Goal: Information Seeking & Learning: Learn about a topic

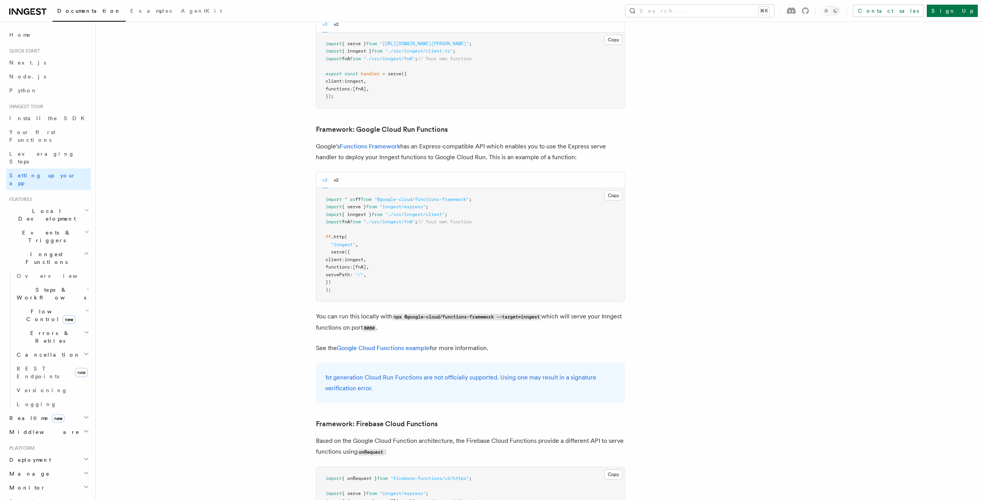
scroll to position [3202, 0]
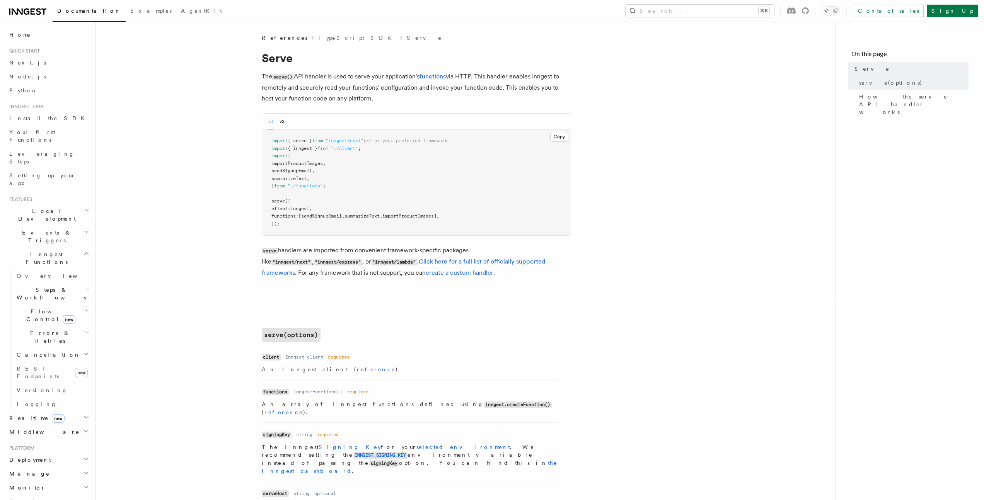
click at [25, 308] on span "Flow Control new" at bounding box center [50, 315] width 72 height 15
click at [42, 330] on span "Overview" at bounding box center [64, 333] width 80 height 6
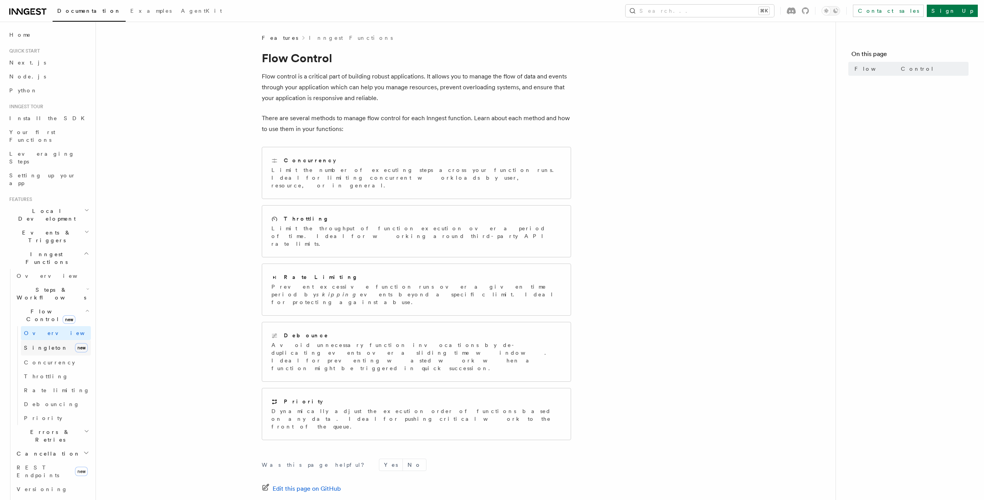
click at [41, 345] on span "Singleton" at bounding box center [46, 348] width 44 height 6
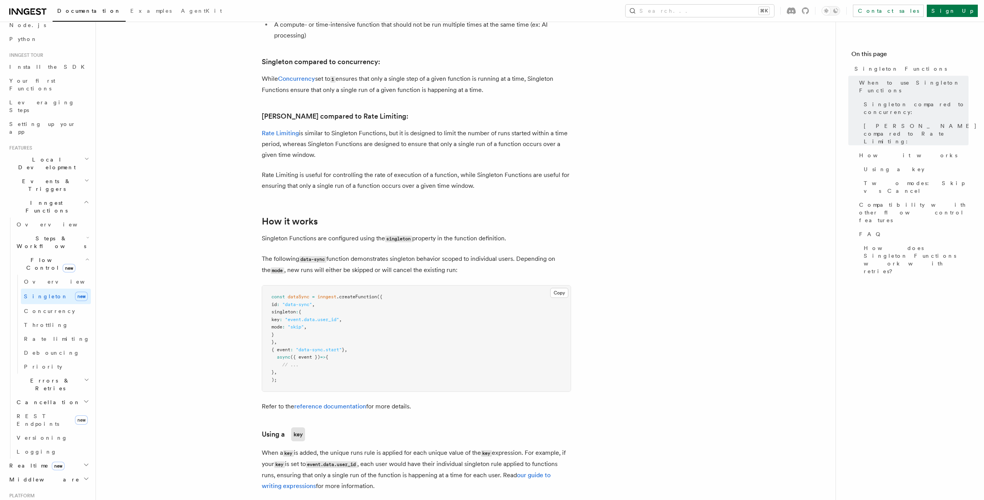
scroll to position [509, 0]
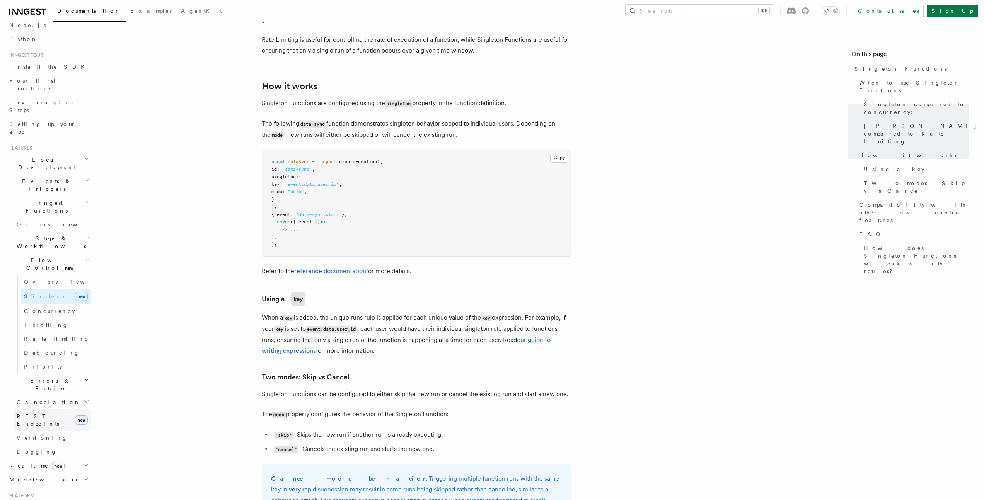
click at [52, 413] on span "REST Endpoints" at bounding box center [38, 420] width 43 height 14
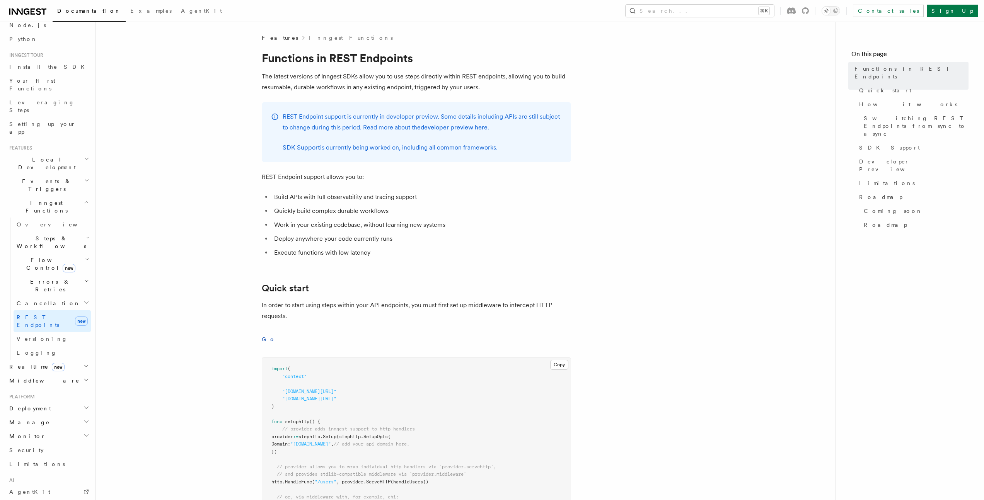
click at [73, 360] on h2 "Realtime new" at bounding box center [48, 367] width 85 height 14
click at [66, 374] on link "Overview" at bounding box center [52, 381] width 77 height 14
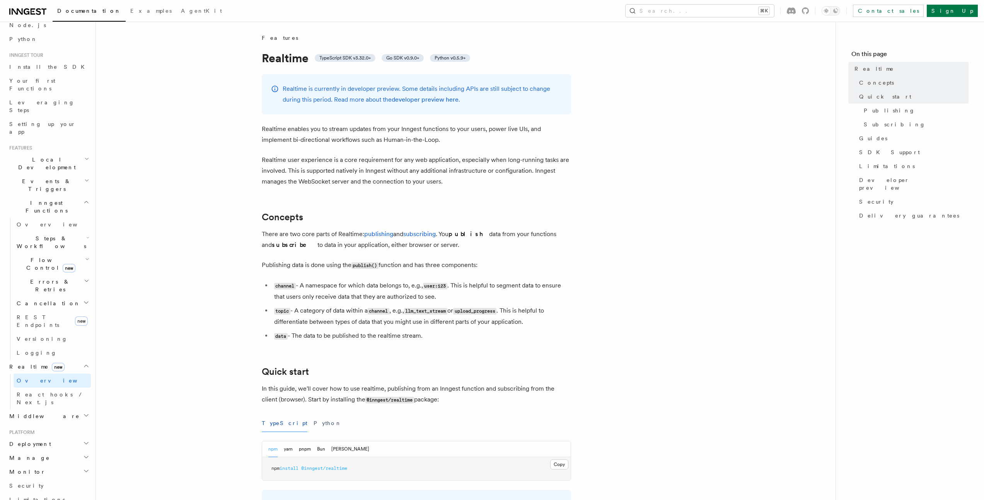
click at [567, 229] on p "There are two core parts of Realtime: publishing and subscribing . You publish …" at bounding box center [416, 240] width 309 height 22
click at [447, 53] on h1 "Realtime TypeScript SDK v3.32.0+ Go SDK v0.9.0+ Python v0.5.9+" at bounding box center [416, 58] width 309 height 14
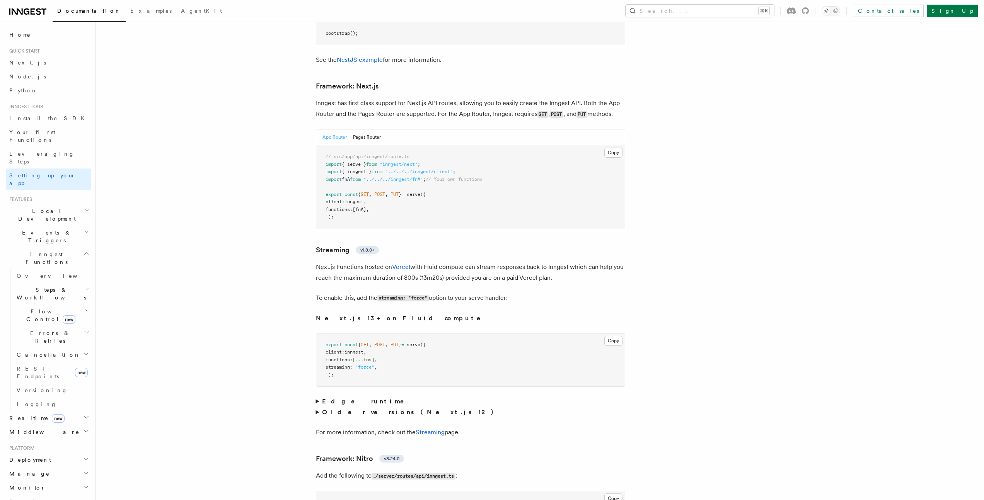
scroll to position [5013, 0]
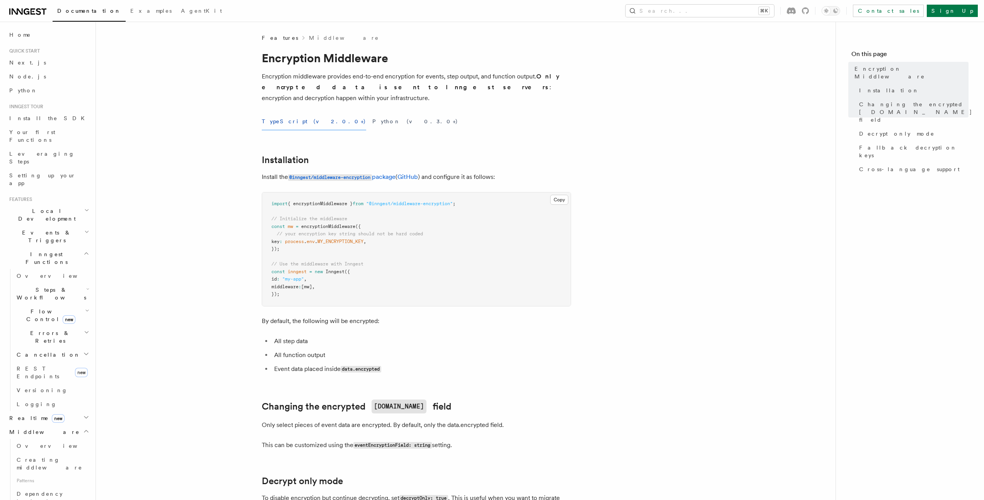
click at [602, 409] on article "Features Middleware Encryption Middleware Encryption middleware provides end-to…" at bounding box center [465, 506] width 715 height 945
